Goal: Navigation & Orientation: Find specific page/section

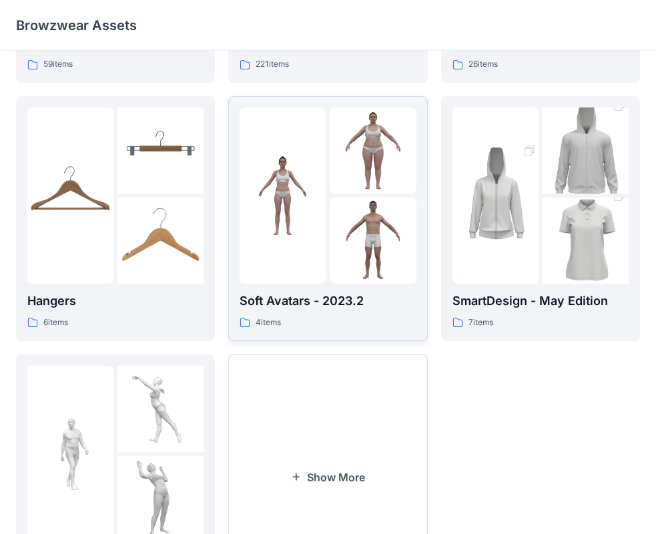
scroll to position [65, 0]
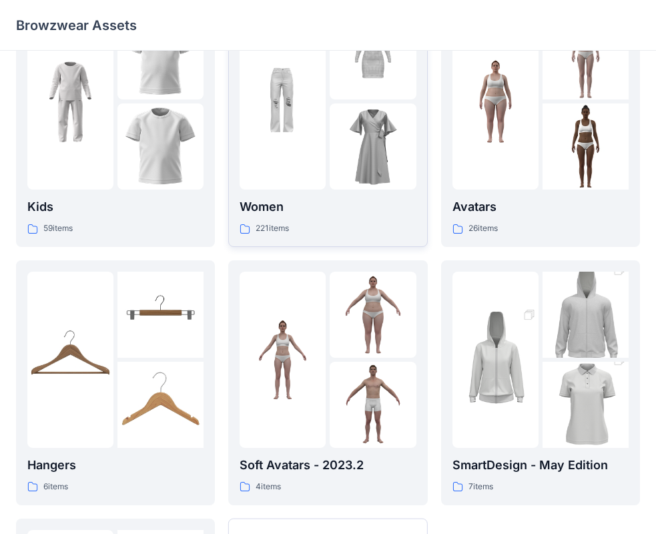
click at [340, 71] on img at bounding box center [373, 56] width 86 height 86
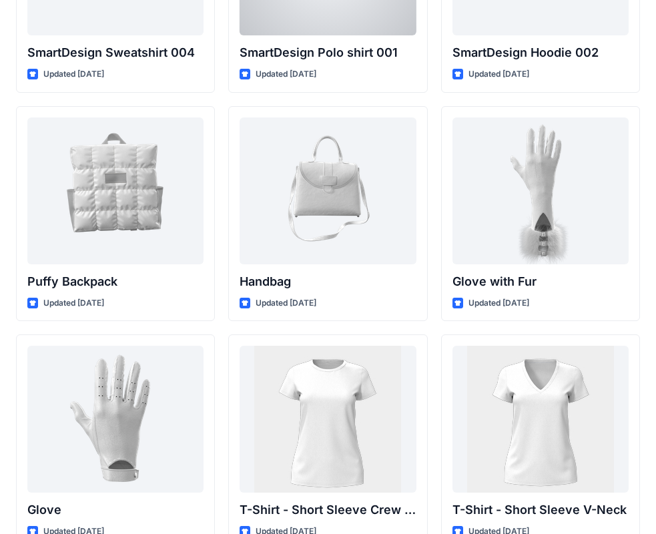
scroll to position [10239, 0]
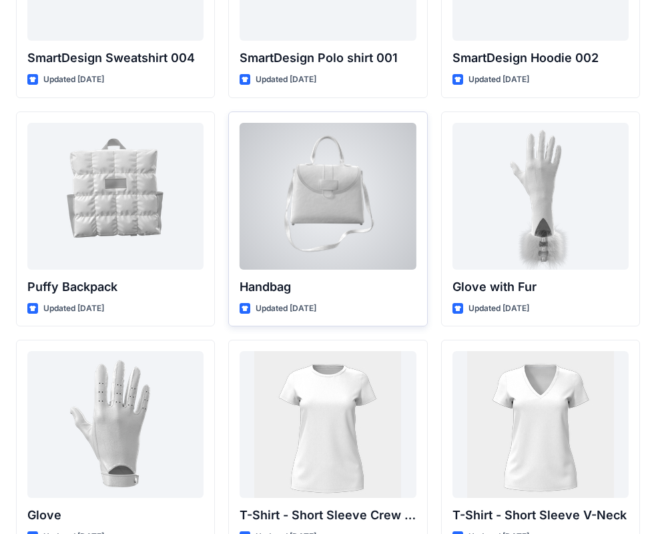
click at [354, 177] on div at bounding box center [328, 196] width 176 height 147
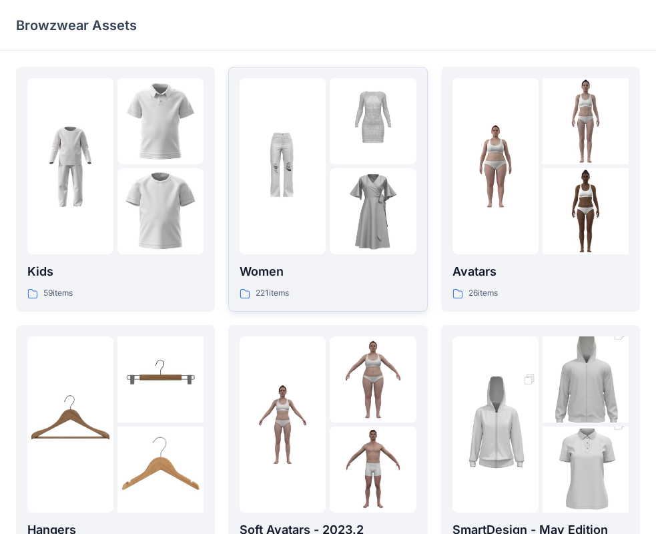
click at [314, 159] on img at bounding box center [283, 166] width 86 height 86
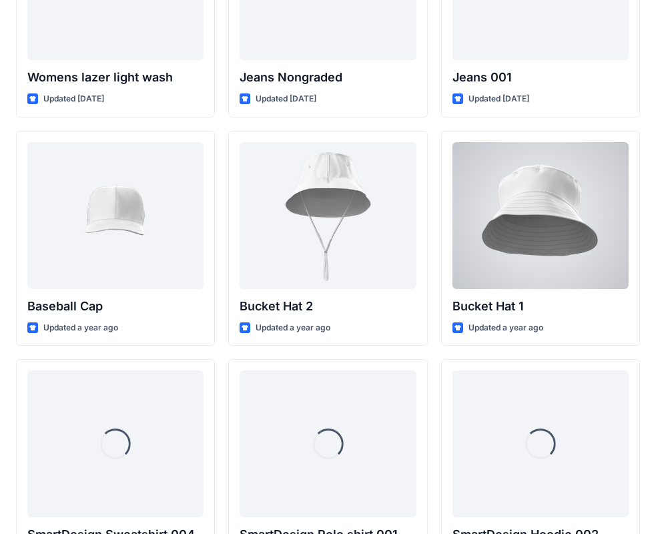
scroll to position [10039, 0]
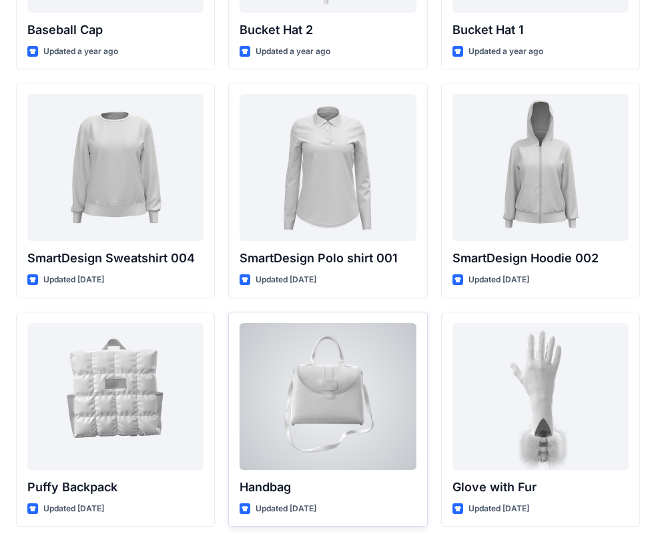
click at [296, 394] on div at bounding box center [328, 396] width 176 height 147
